Goal: Information Seeking & Learning: Learn about a topic

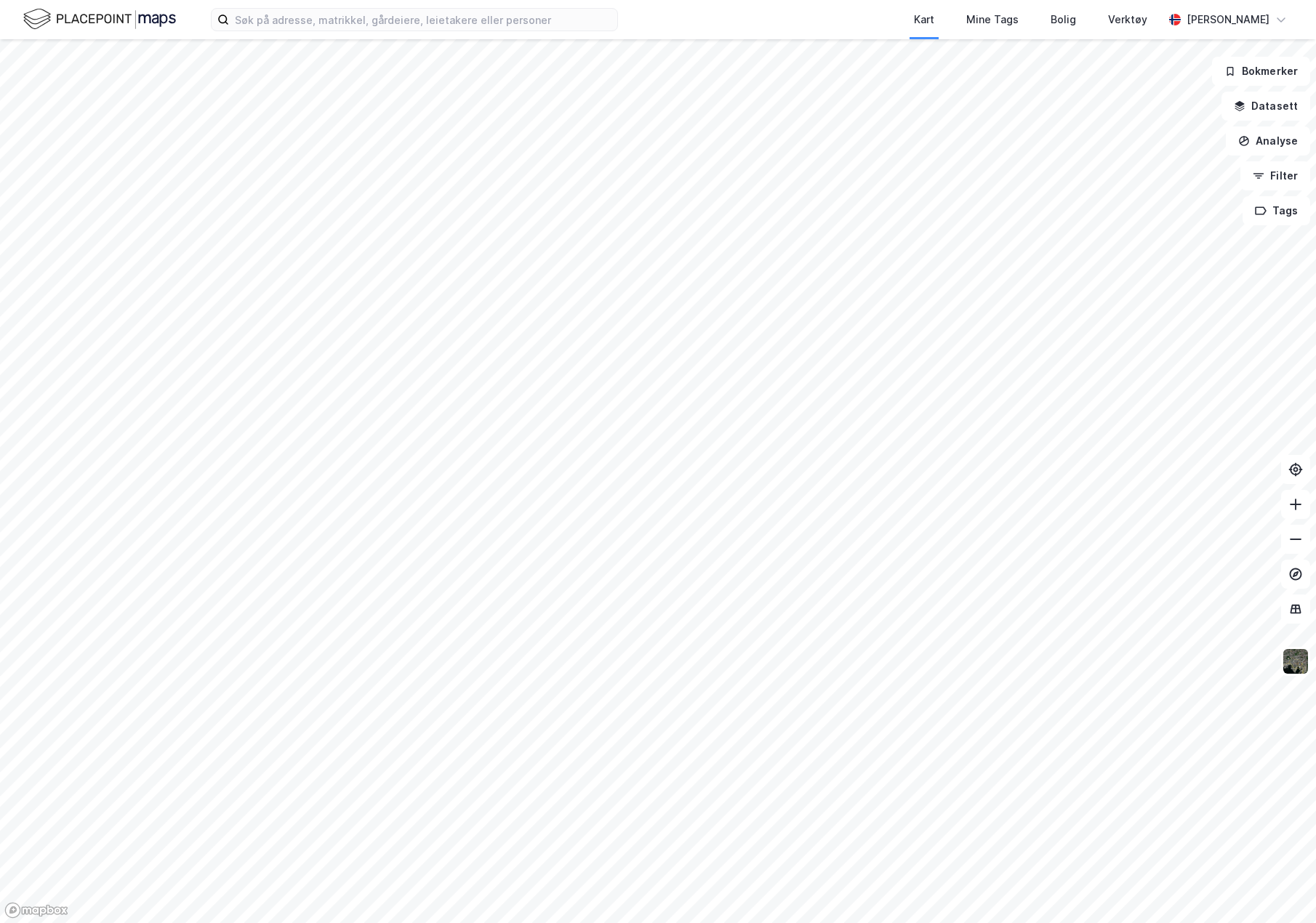
click at [350, 38] on div "Kart Mine Tags Bolig Verktøy [PERSON_NAME]" at bounding box center [658, 20] width 1316 height 39
click at [350, 22] on input at bounding box center [423, 20] width 389 height 22
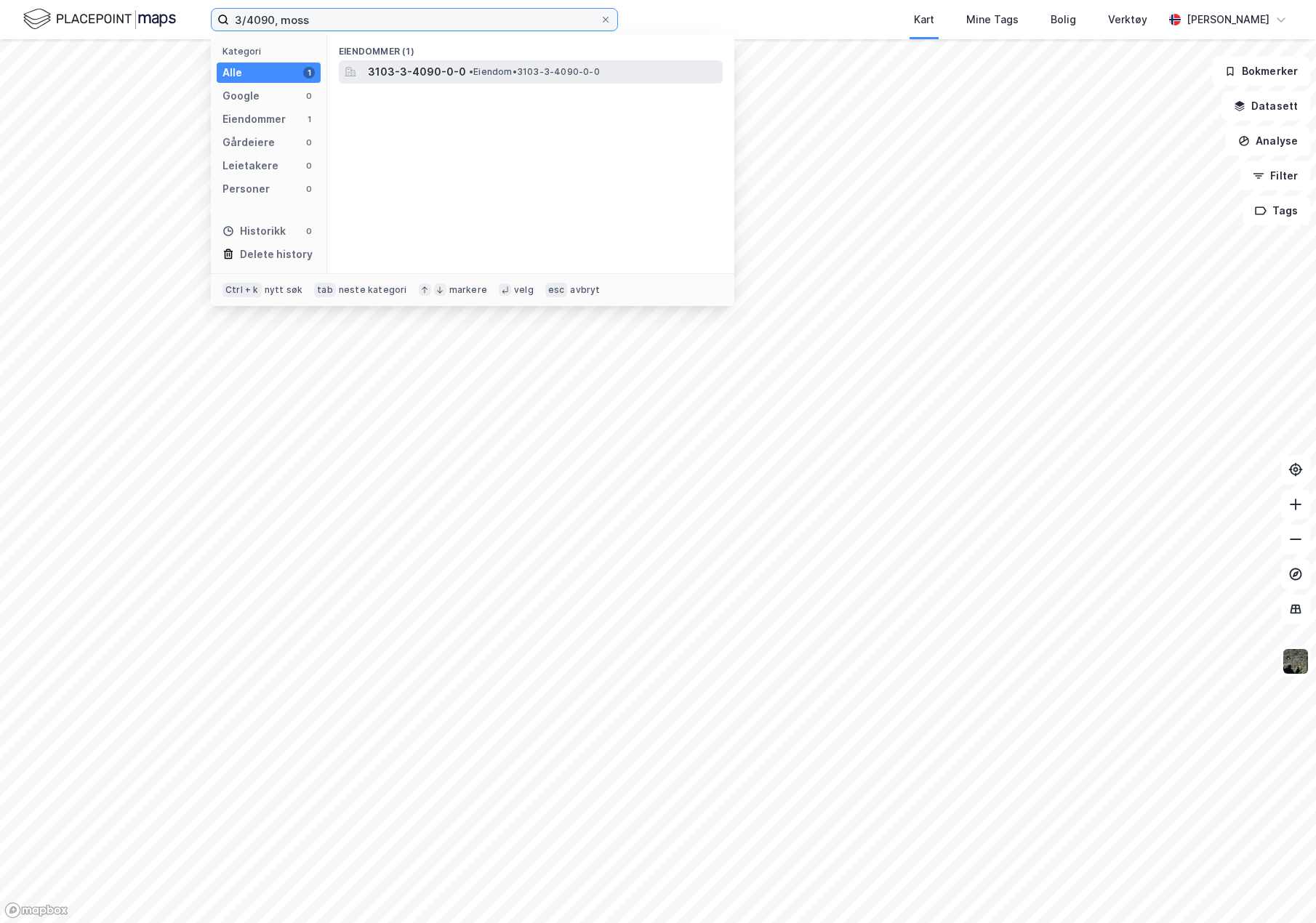
type input "3/4090, moss"
click at [469, 66] on span "•" at bounding box center [472, 72] width 5 height 11
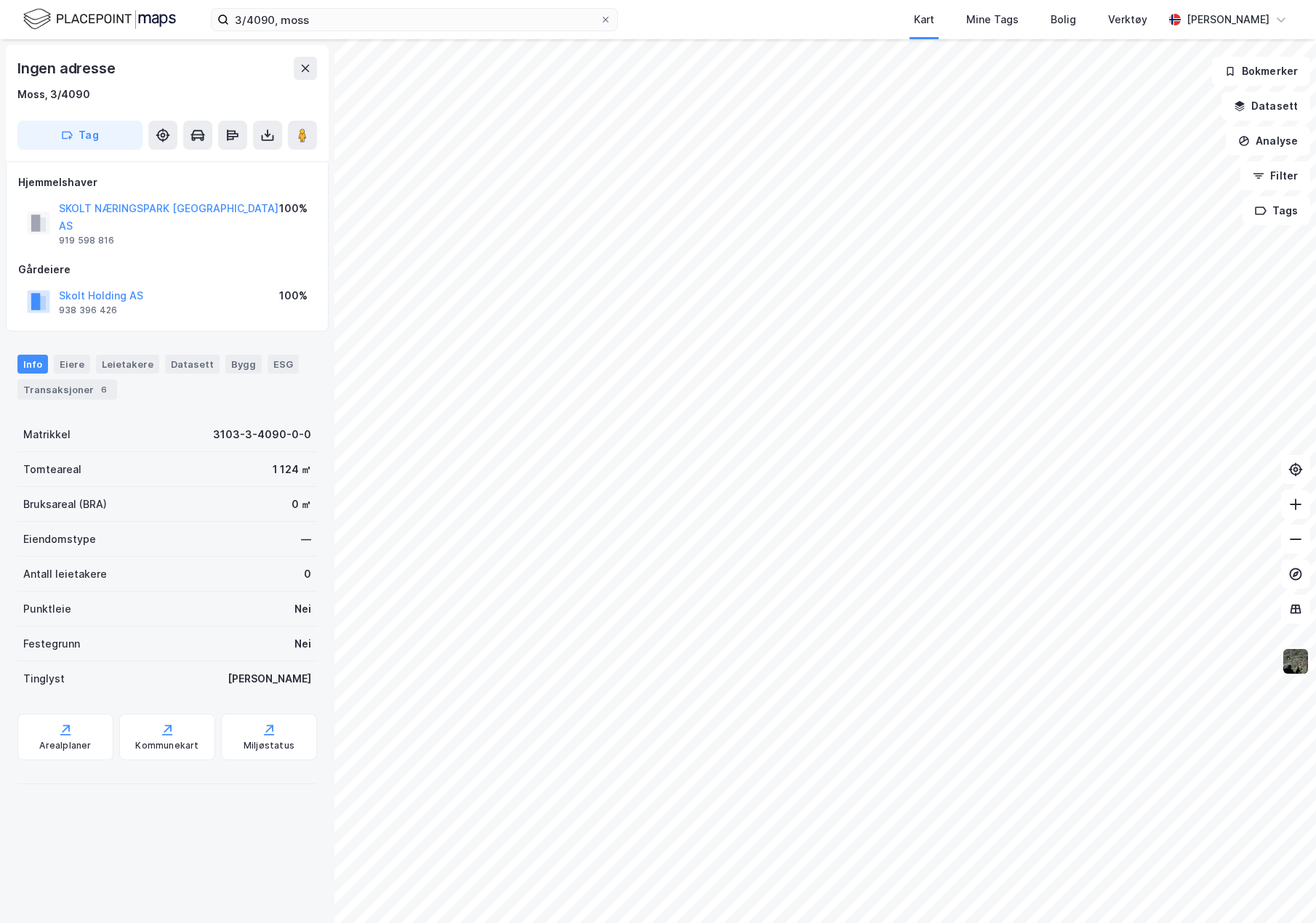
click at [1299, 673] on img at bounding box center [1295, 661] width 27 height 27
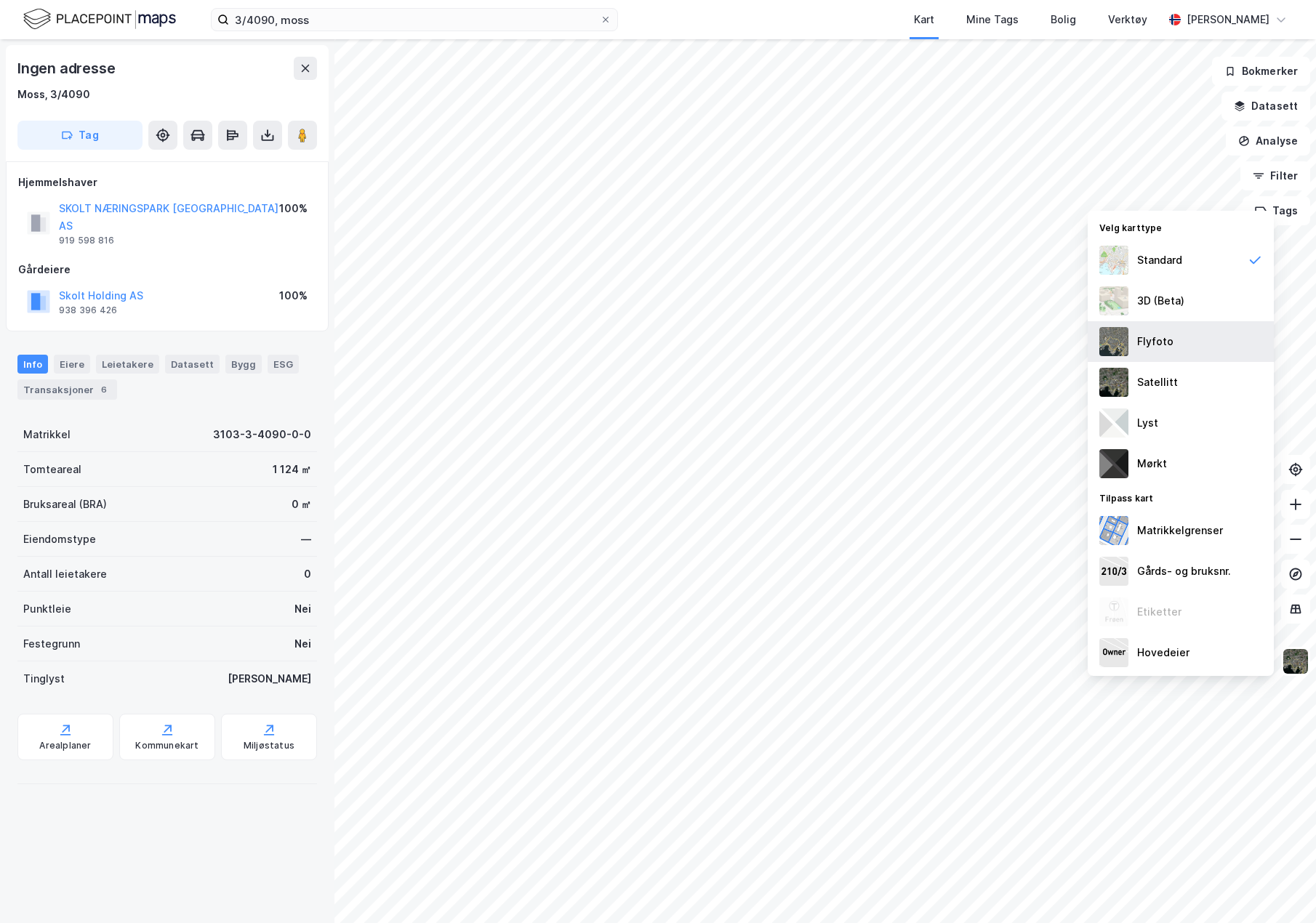
click at [1149, 337] on div "Flyfoto" at bounding box center [1155, 342] width 36 height 17
